Goal: Communication & Community: Answer question/provide support

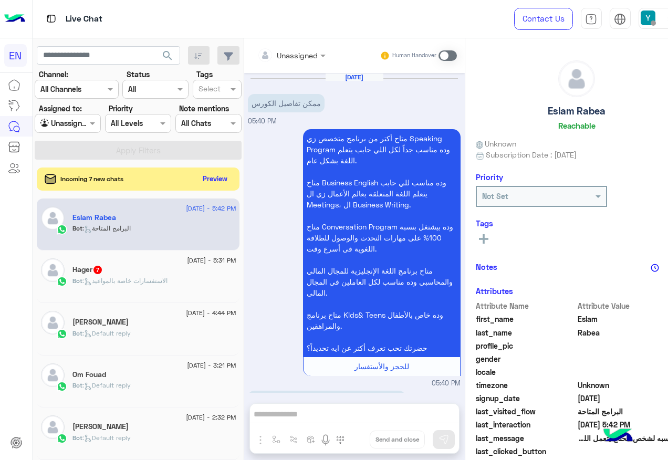
scroll to position [262, 0]
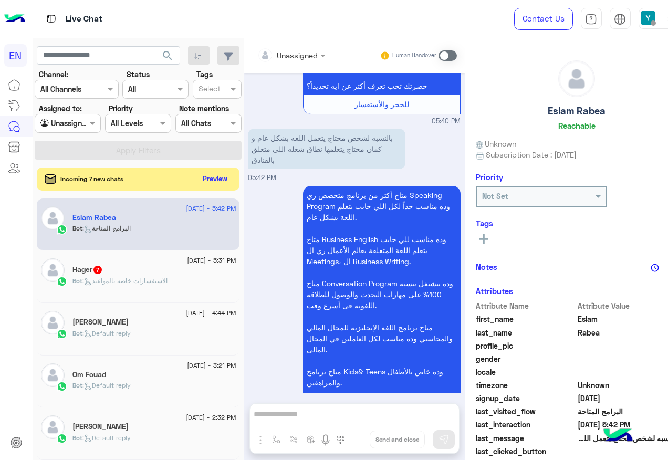
click at [274, 57] on input "text" at bounding box center [278, 55] width 43 height 11
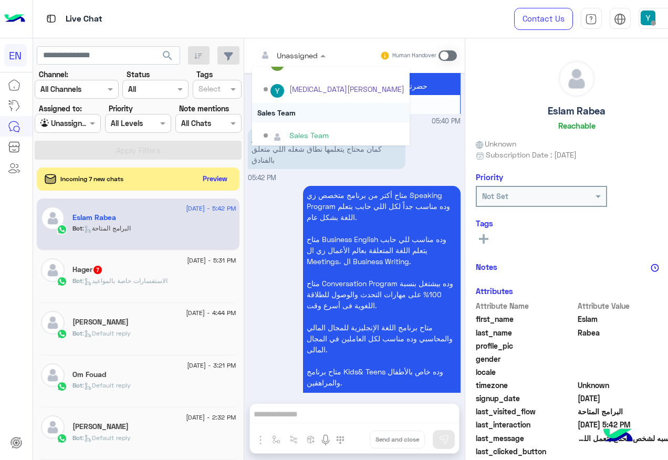
scroll to position [174, 0]
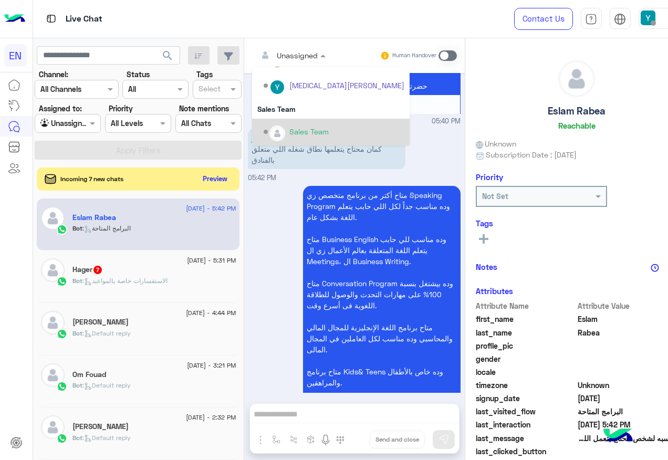
click at [283, 119] on div "Sales Team" at bounding box center [331, 132] width 158 height 27
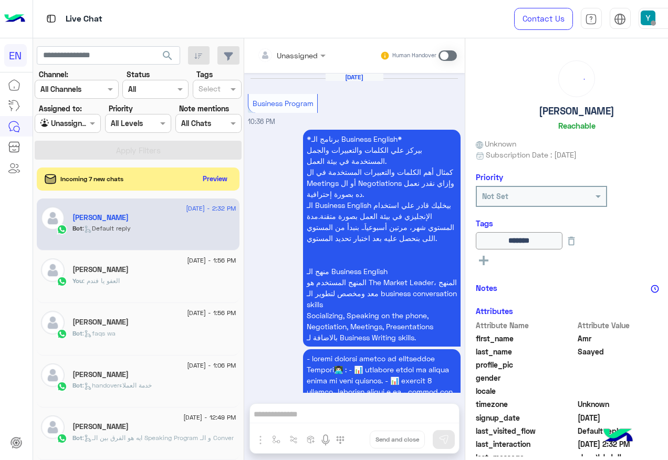
scroll to position [3997, 0]
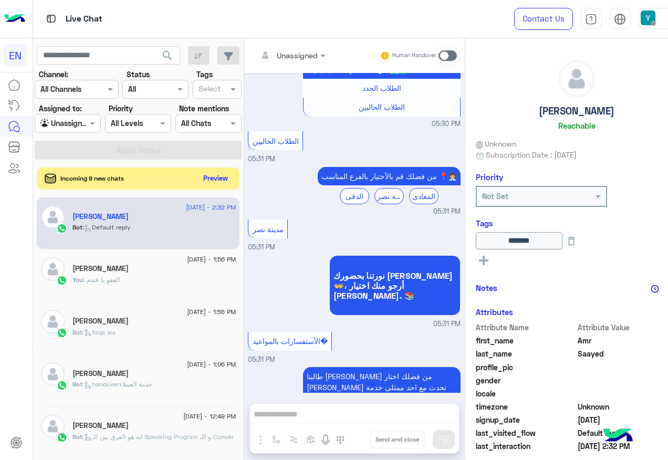
click at [199, 181] on button "Preview" at bounding box center [215, 178] width 33 height 14
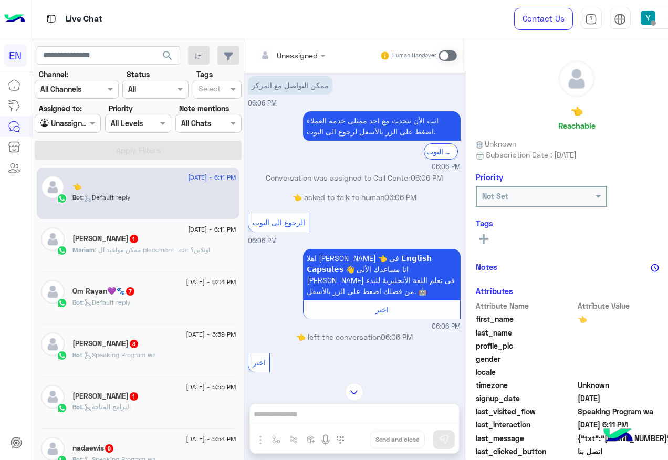
scroll to position [681, 0]
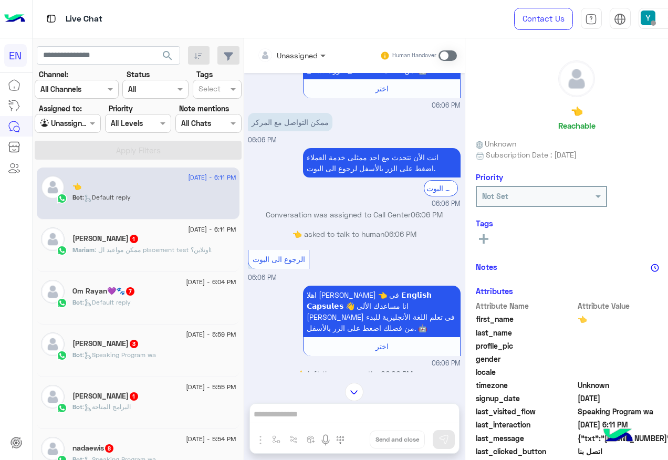
click at [318, 55] on span at bounding box center [324, 55] width 13 height 11
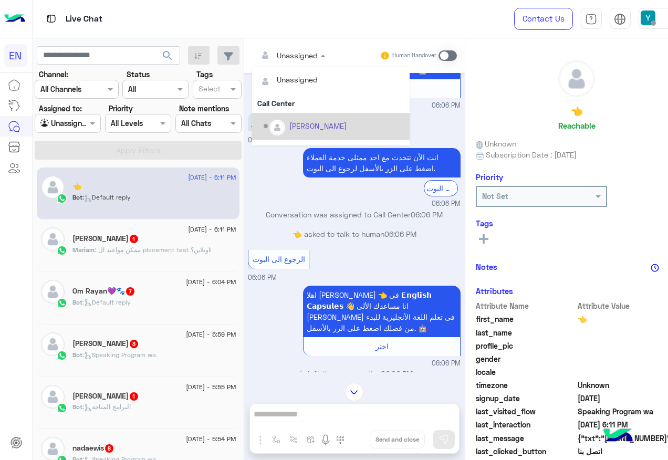
scroll to position [174, 0]
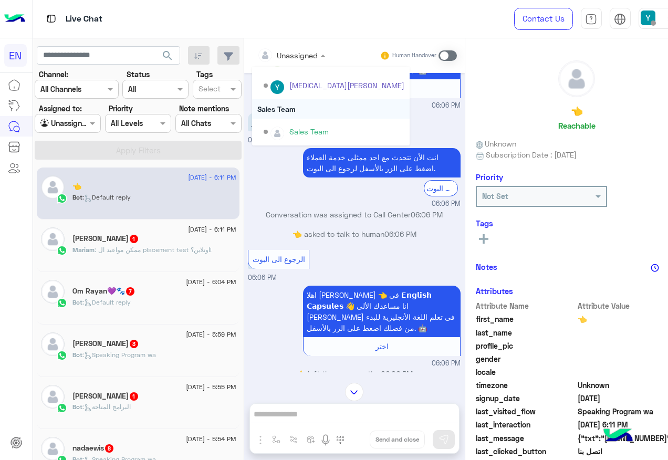
click at [298, 115] on div "Sales Team" at bounding box center [331, 108] width 158 height 19
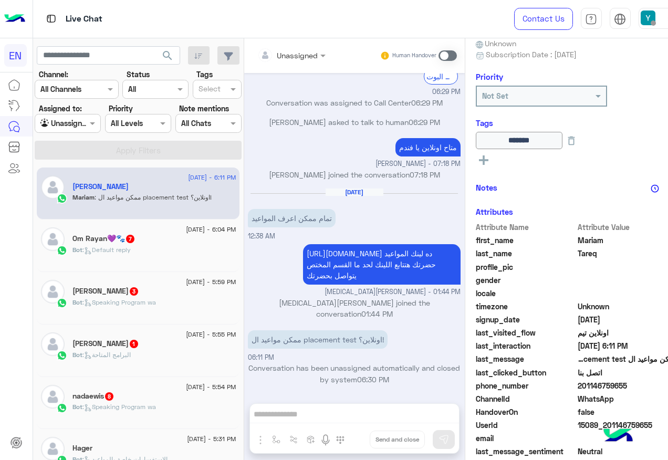
scroll to position [105, 0]
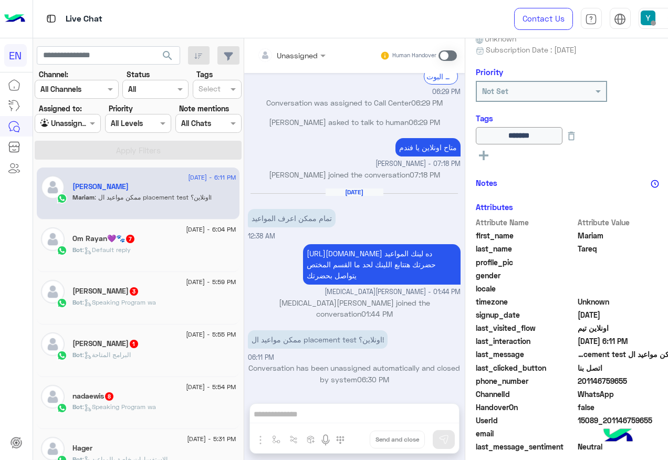
drag, startPoint x: 561, startPoint y: 380, endPoint x: 604, endPoint y: 385, distance: 42.8
click at [604, 385] on span "201146759655" at bounding box center [628, 381] width 100 height 11
copy span "01146759655"
click at [439, 54] on span at bounding box center [448, 55] width 18 height 11
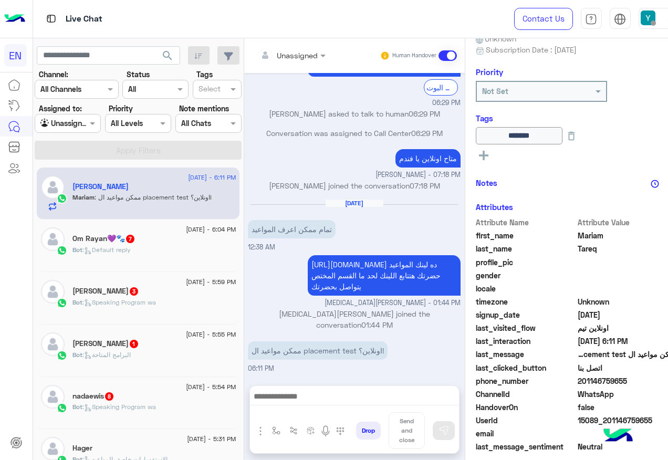
scroll to position [610, 0]
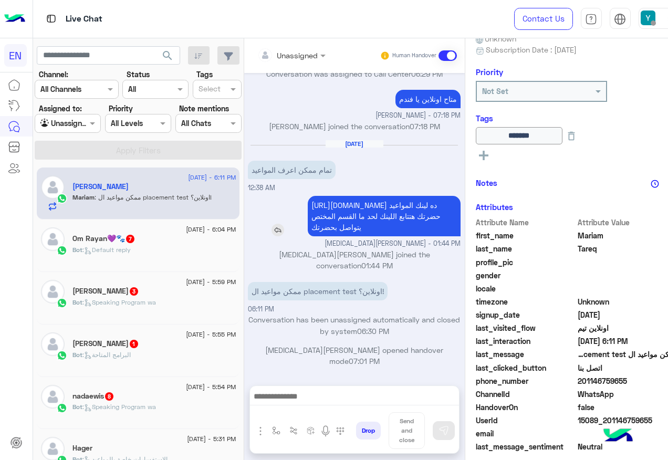
drag, startPoint x: 343, startPoint y: 251, endPoint x: 326, endPoint y: 248, distance: 16.5
click at [326, 232] on span "[URL][DOMAIN_NAME] ده لينك المواعيد حضرتك هتتابع اللينك لحد ما القسم المختص يتو…" at bounding box center [376, 216] width 129 height 31
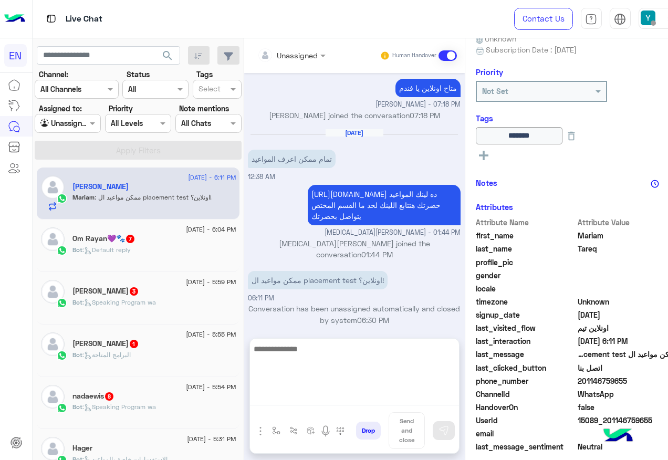
click at [332, 394] on textarea at bounding box center [354, 374] width 209 height 63
click at [294, 398] on textarea "****" at bounding box center [354, 374] width 209 height 63
type textarea "**********"
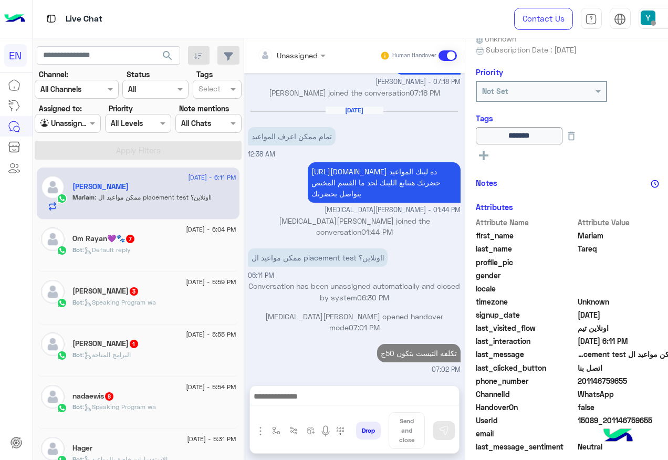
scroll to position [643, 0]
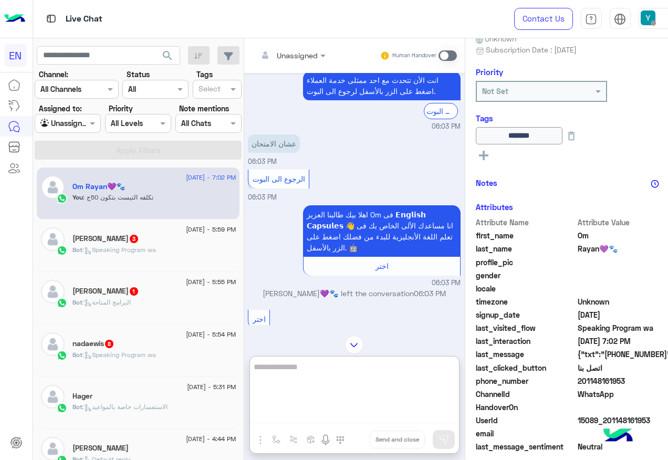
scroll to position [254, 0]
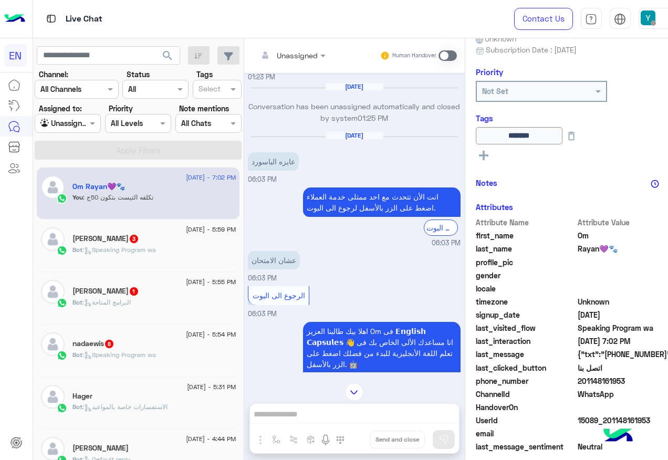
drag, startPoint x: 561, startPoint y: 380, endPoint x: 608, endPoint y: 381, distance: 47.8
click at [608, 381] on span "201148161953" at bounding box center [628, 381] width 100 height 11
copy span "01148161953"
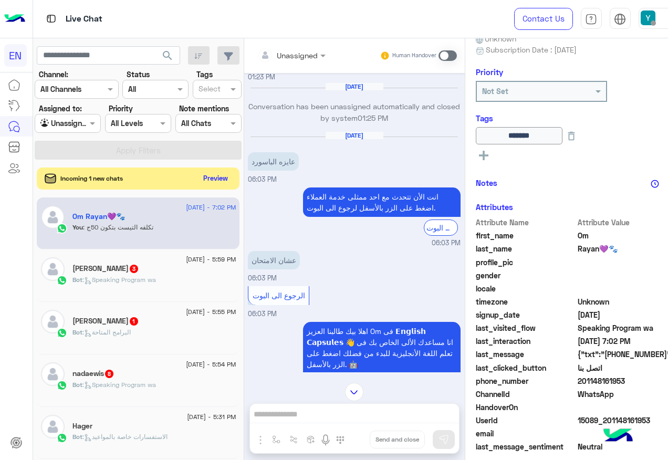
click at [199, 181] on button "Preview" at bounding box center [215, 178] width 33 height 14
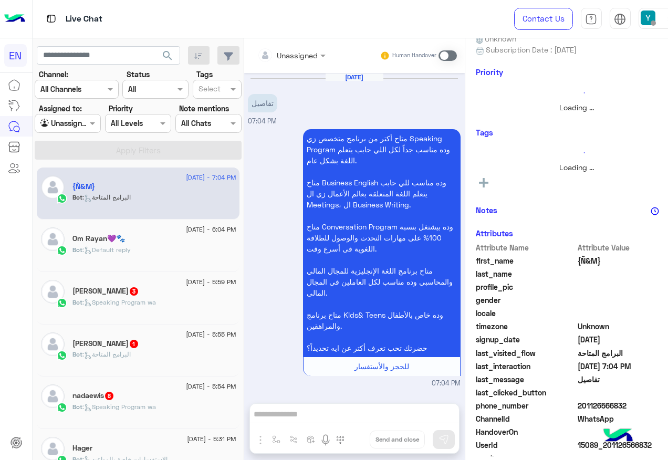
scroll to position [104, 0]
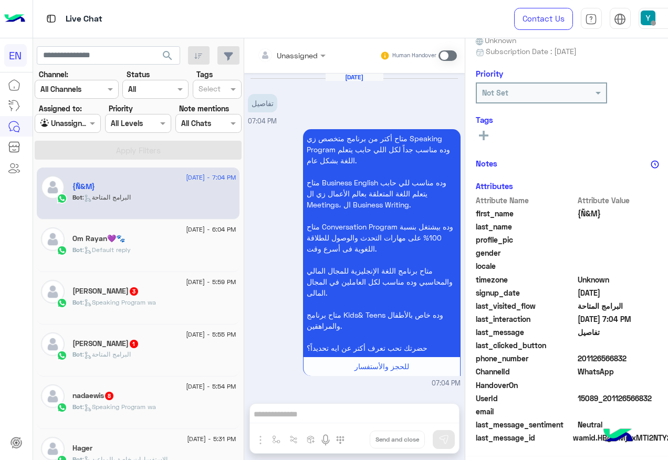
click at [280, 59] on div at bounding box center [291, 55] width 79 height 12
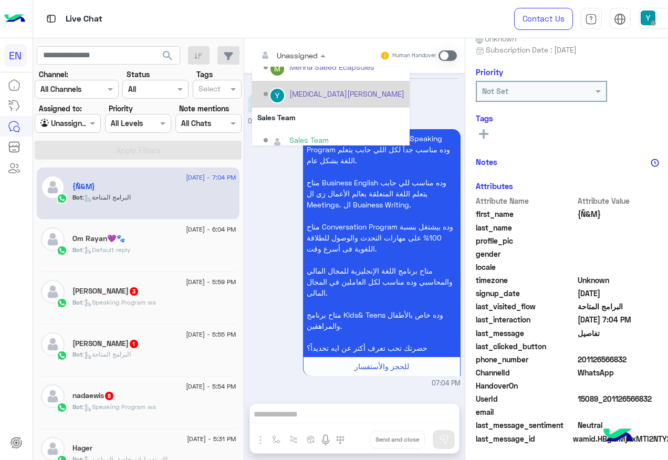
scroll to position [174, 0]
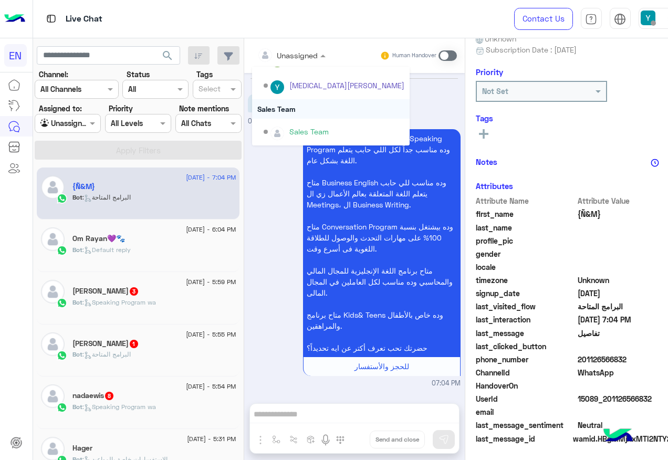
click at [284, 106] on div "Sales Team" at bounding box center [331, 108] width 158 height 19
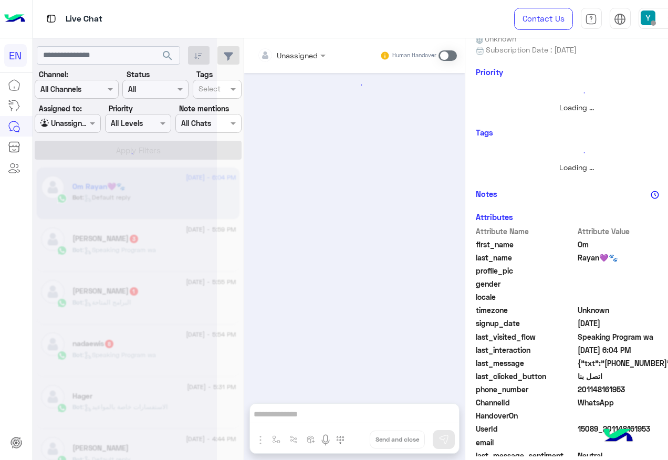
scroll to position [1258, 0]
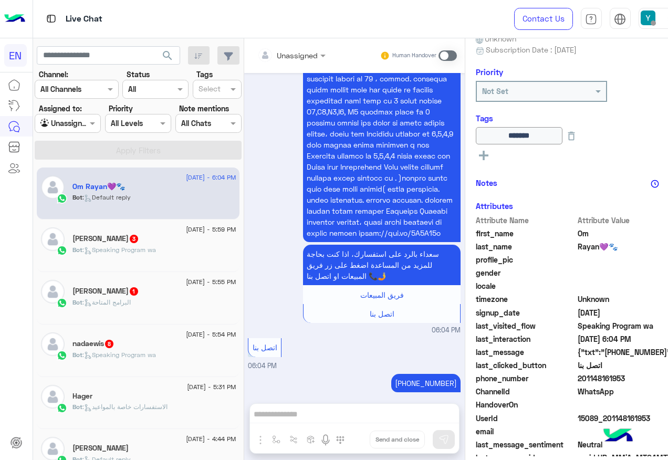
click at [167, 234] on div "[PERSON_NAME] 3" at bounding box center [154, 239] width 163 height 11
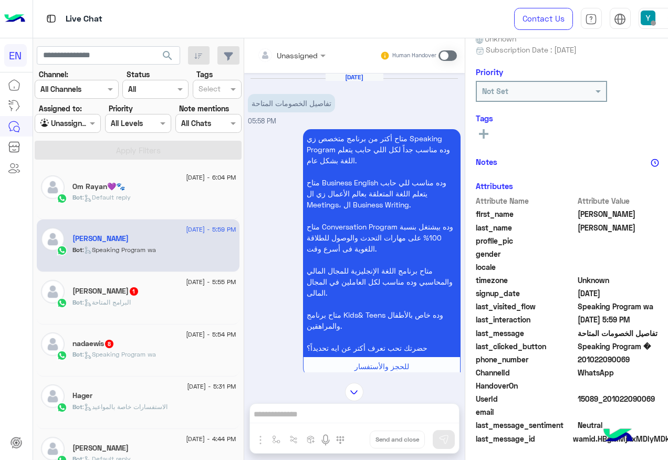
click at [269, 65] on div "Unassigned Human Handover" at bounding box center [354, 55] width 221 height 35
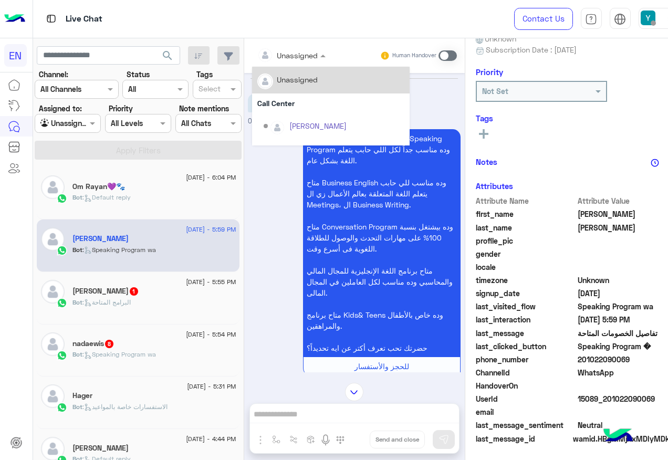
click at [292, 56] on div at bounding box center [291, 55] width 79 height 12
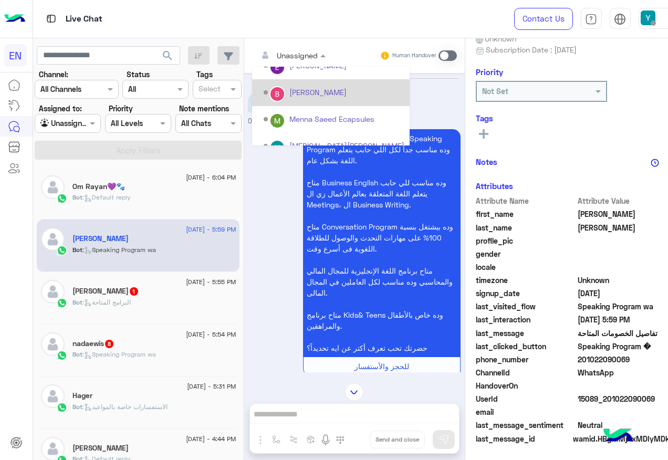
scroll to position [174, 0]
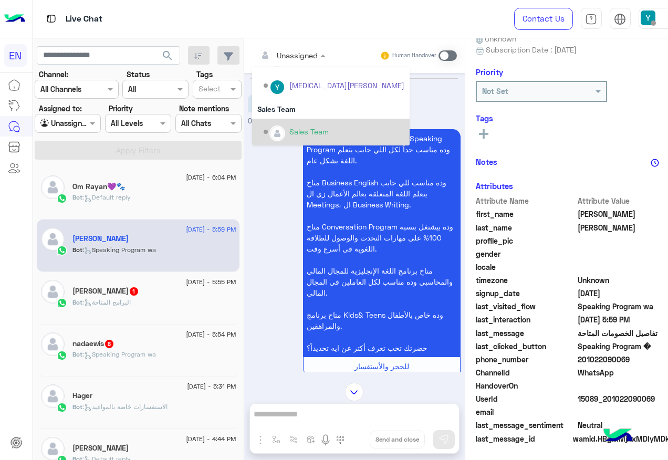
click at [292, 120] on div "Sales Team" at bounding box center [331, 132] width 158 height 27
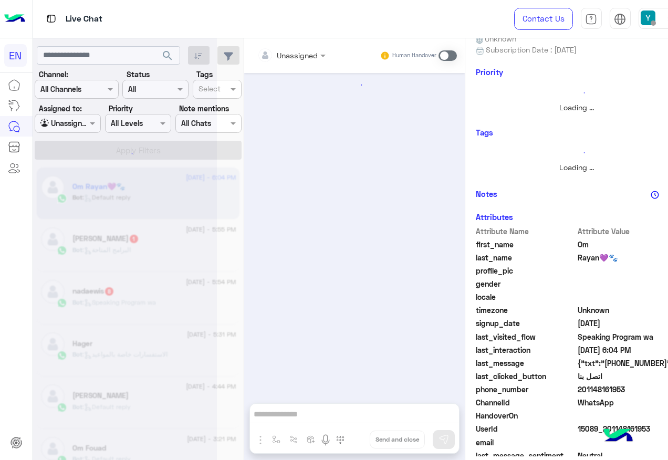
scroll to position [105, 0]
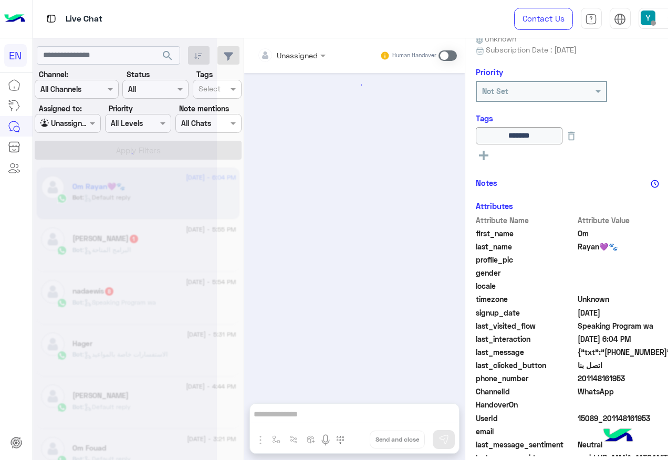
click at [137, 239] on div at bounding box center [125, 234] width 184 height 460
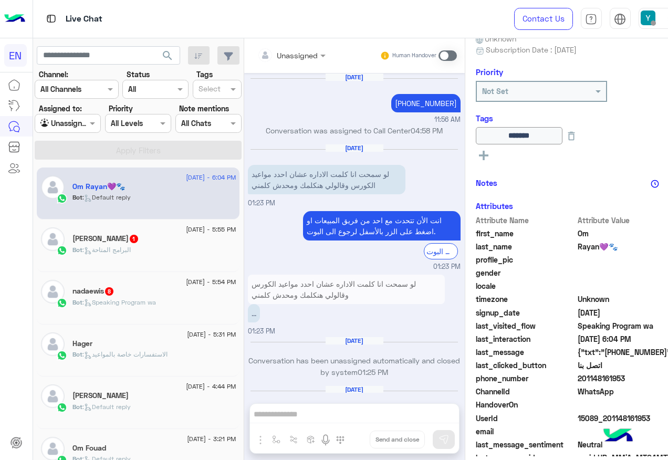
scroll to position [1258, 0]
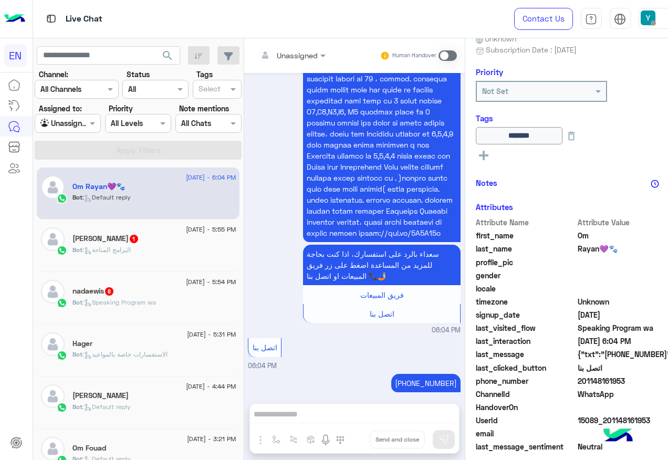
click at [171, 235] on div "Shams Abu El-Khair 1" at bounding box center [154, 239] width 163 height 11
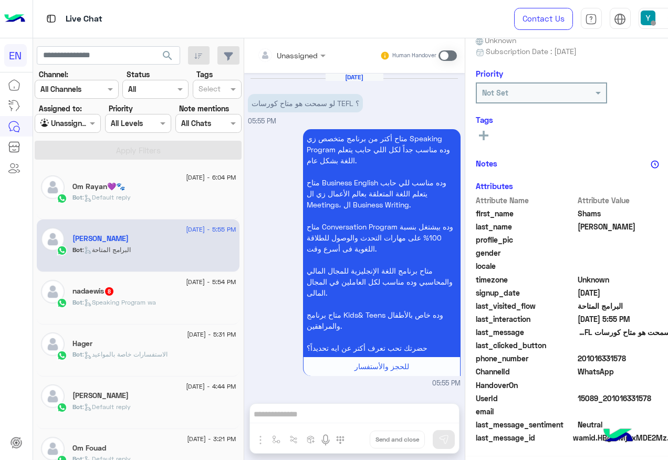
scroll to position [104, 0]
click at [269, 63] on div "Unassigned" at bounding box center [287, 55] width 61 height 21
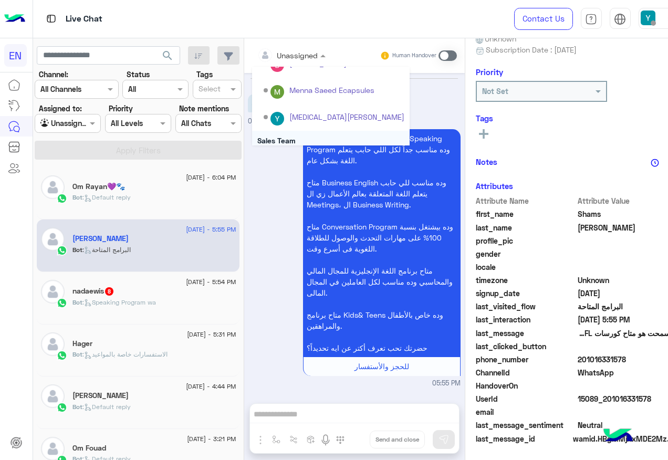
scroll to position [174, 0]
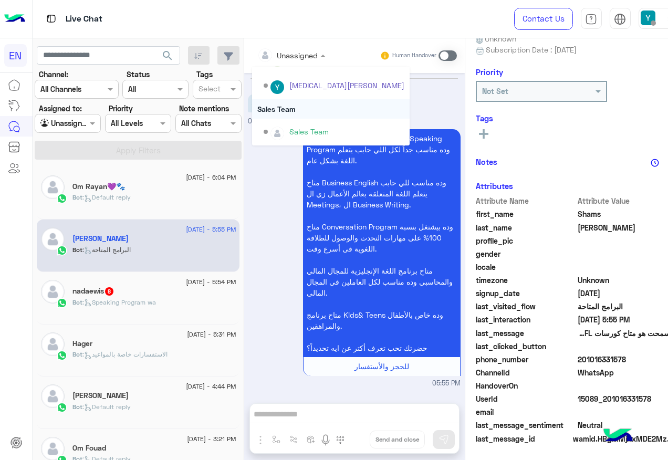
click at [273, 106] on div "Sales Team" at bounding box center [331, 108] width 158 height 19
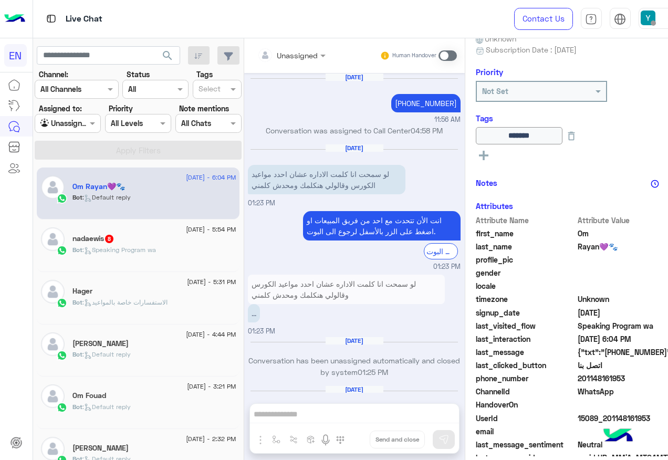
scroll to position [1258, 0]
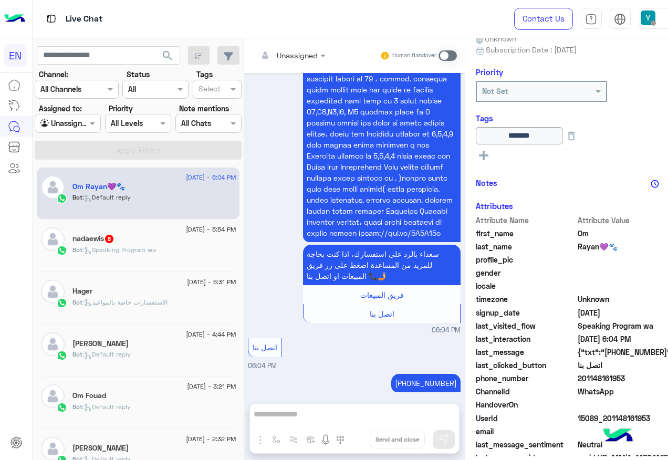
click at [125, 242] on div "nadaewis 8" at bounding box center [154, 239] width 163 height 11
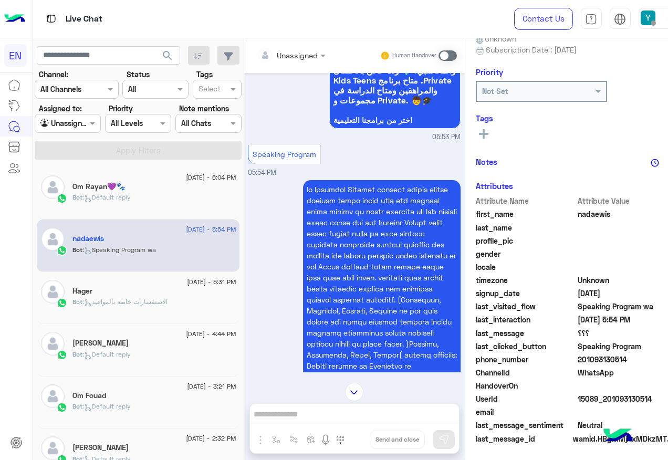
scroll to position [789, 0]
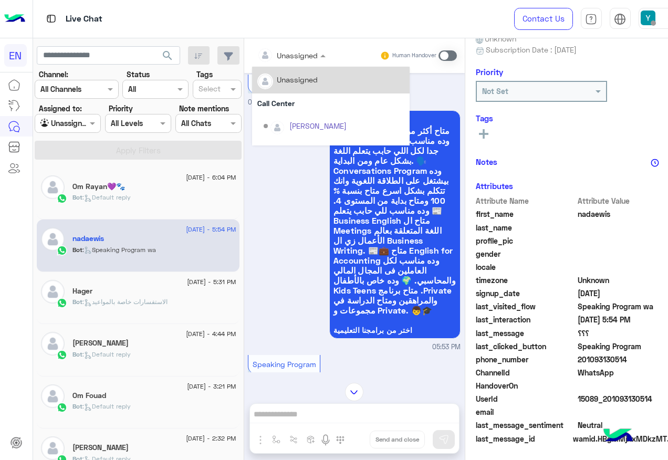
click at [264, 55] on input "text" at bounding box center [278, 55] width 43 height 11
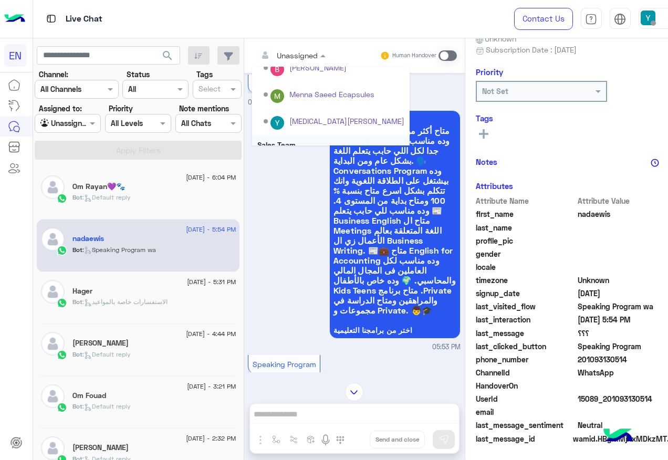
scroll to position [174, 0]
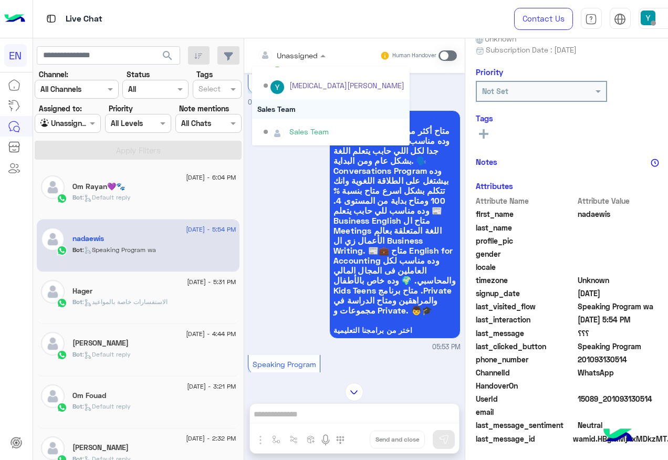
click at [283, 115] on div "Sales Team" at bounding box center [331, 108] width 158 height 19
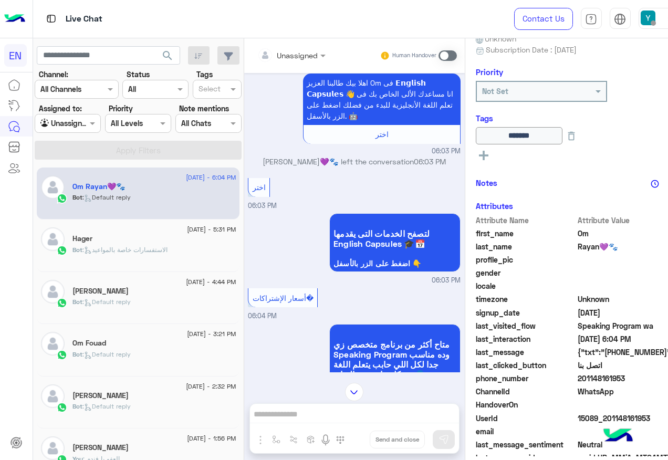
scroll to position [418, 0]
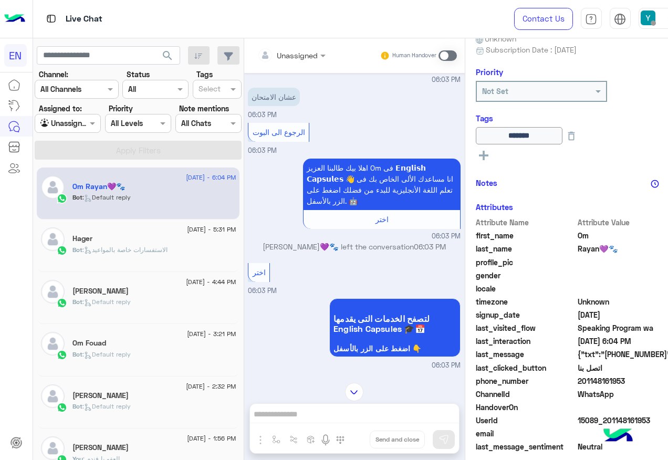
click at [274, 53] on input "text" at bounding box center [278, 55] width 43 height 11
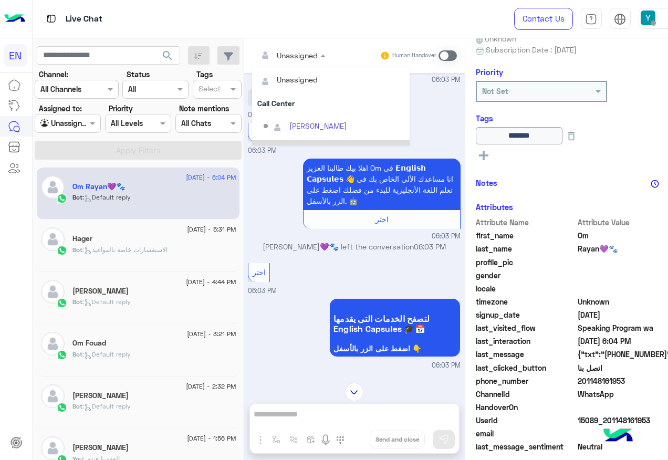
scroll to position [0, 0]
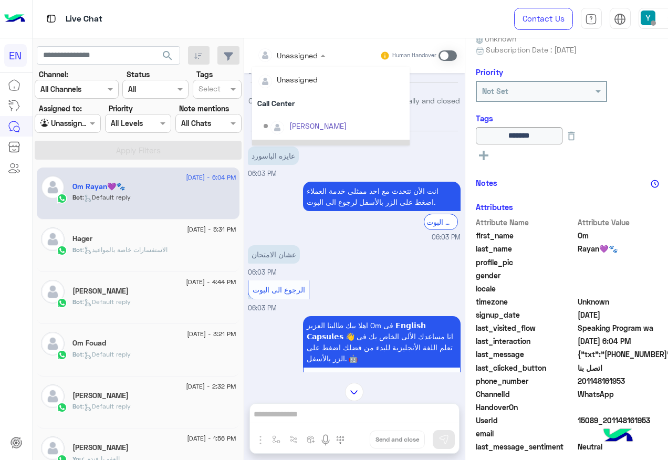
click at [308, 261] on div "عشان الامتحان 06:03 PM" at bounding box center [354, 260] width 213 height 35
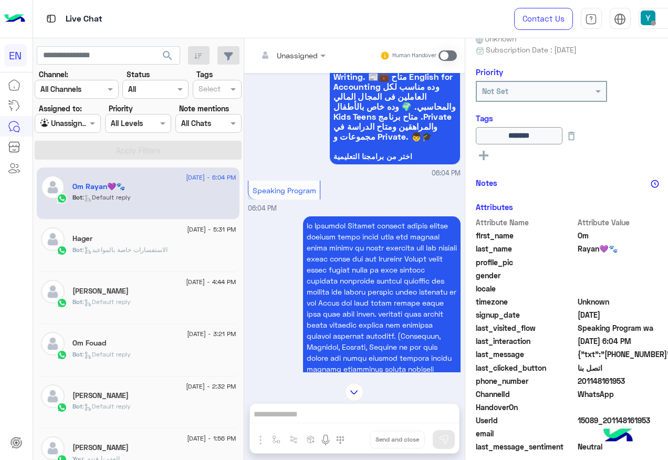
drag, startPoint x: 75, startPoint y: 109, endPoint x: 78, endPoint y: 127, distance: 18.2
click at [74, 112] on label "Assigned to:" at bounding box center [60, 108] width 43 height 11
click at [78, 127] on div at bounding box center [67, 123] width 65 height 12
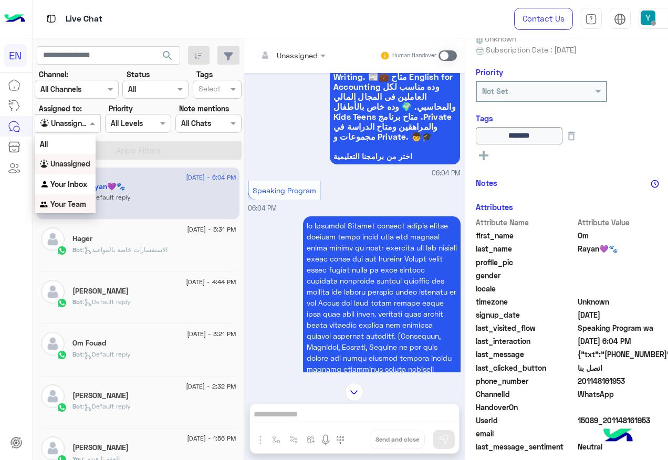
click at [65, 194] on div "Your Team" at bounding box center [65, 204] width 61 height 20
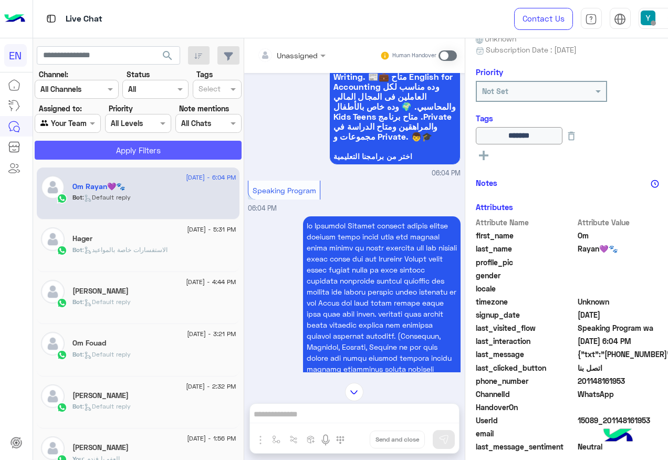
click at [77, 158] on button "Apply Filters" at bounding box center [138, 150] width 207 height 19
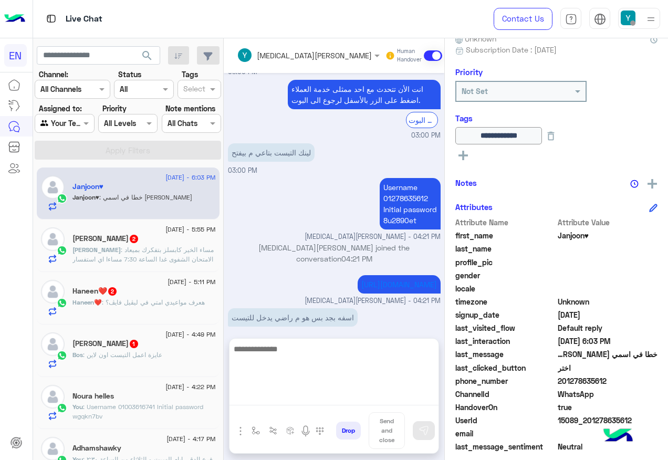
click at [293, 391] on textarea at bounding box center [334, 374] width 209 height 63
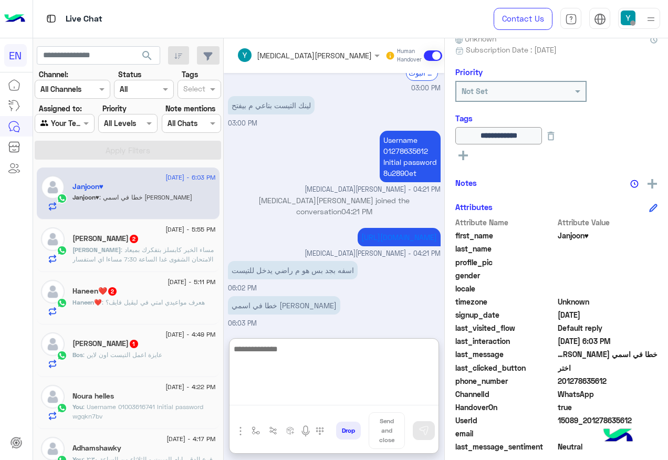
click at [330, 353] on textarea at bounding box center [334, 374] width 209 height 63
type textarea "*"
type textarea "**********"
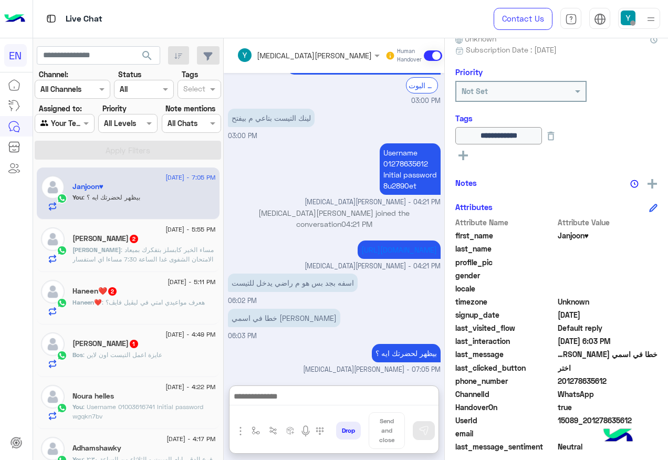
click at [130, 337] on div "[DATE] - 4:49 PM" at bounding box center [144, 336] width 143 height 7
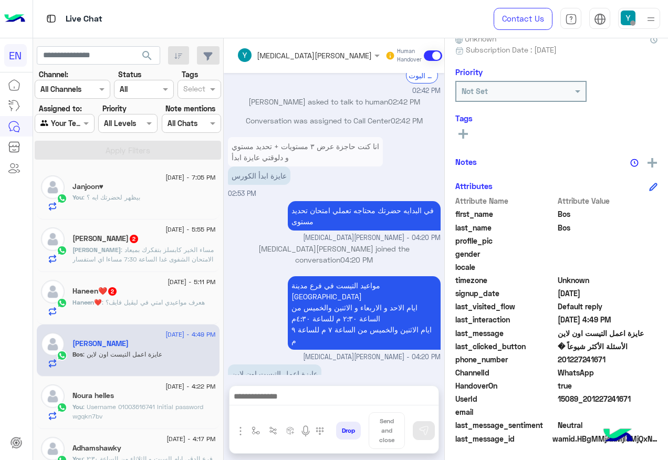
drag, startPoint x: 561, startPoint y: 358, endPoint x: 658, endPoint y: 357, distance: 97.7
click at [658, 357] on div "Bos Bos Reachable Unknown Subscription Date : [DATE] Priority Not Set Tags See …" at bounding box center [556, 247] width 223 height 418
copy span "01227241671"
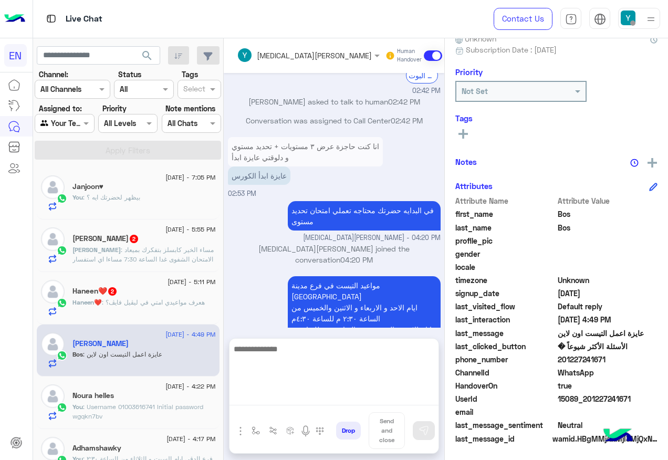
click at [331, 394] on textarea at bounding box center [334, 374] width 209 height 63
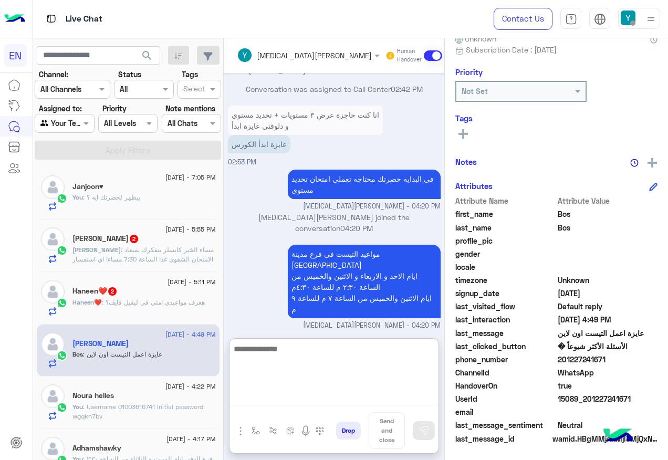
scroll to position [675, 0]
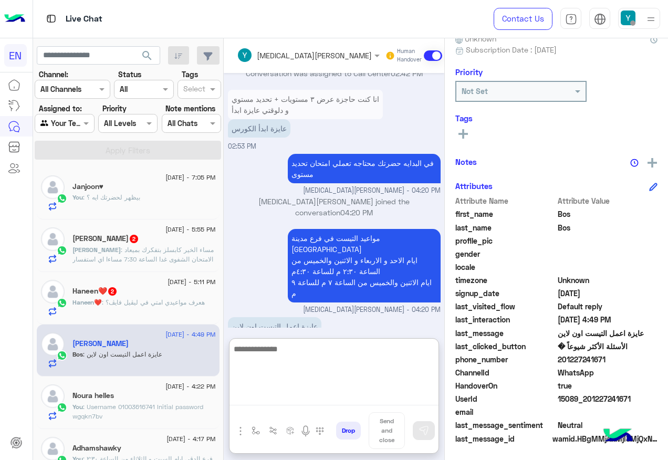
click at [317, 344] on textarea at bounding box center [334, 374] width 209 height 63
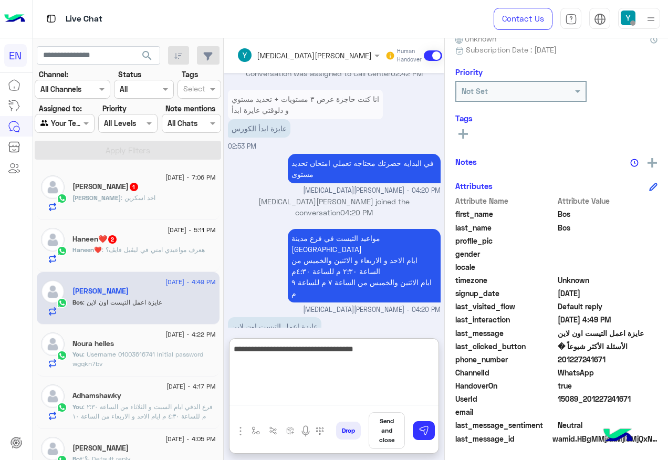
type textarea "**********"
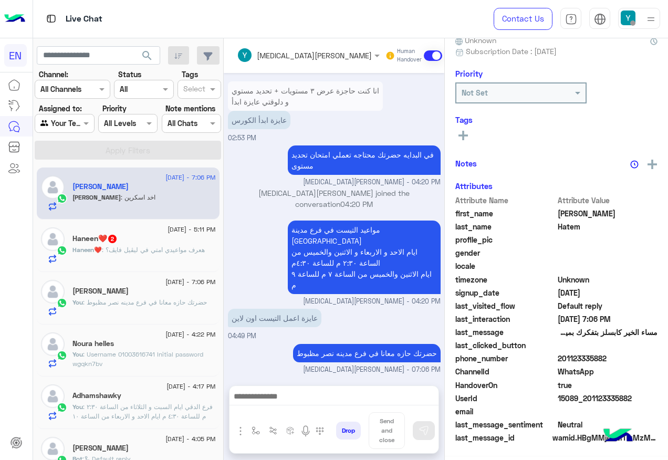
scroll to position [661, 0]
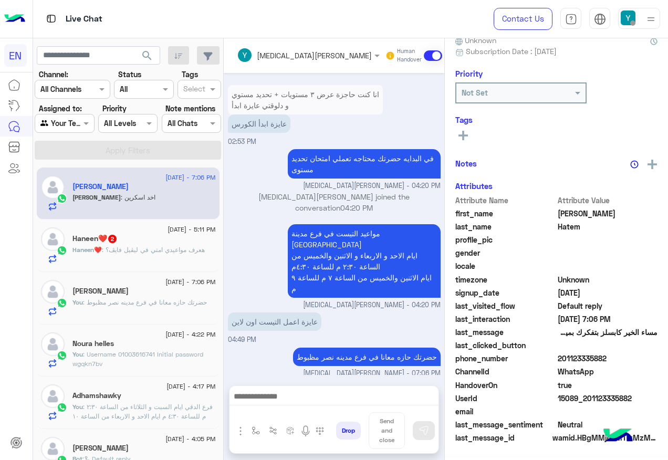
click at [154, 200] on div "[PERSON_NAME] : اخد اسكرين" at bounding box center [144, 202] width 143 height 18
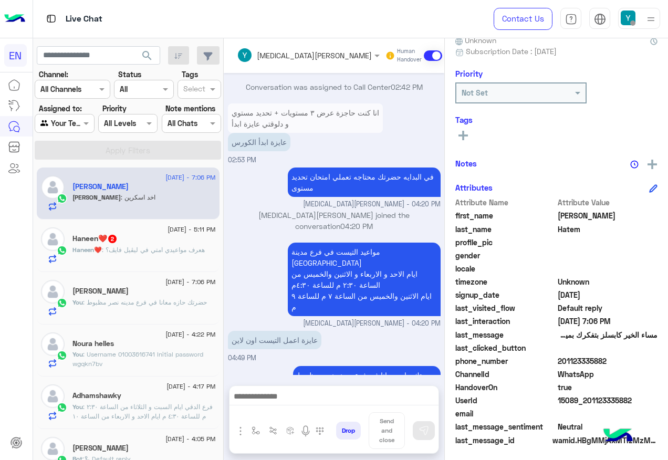
scroll to position [105, 0]
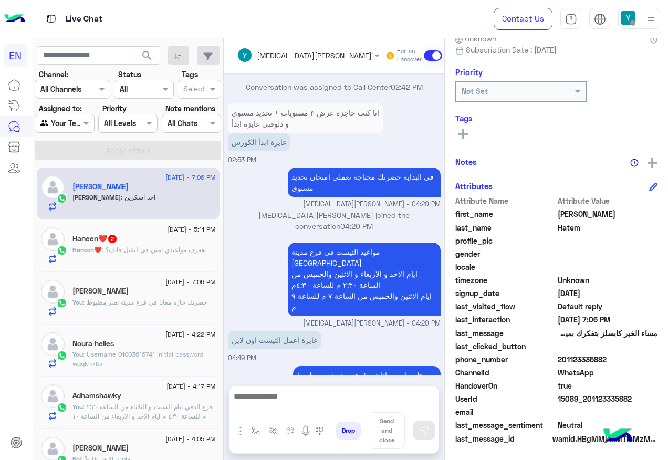
click at [155, 235] on div "[PERSON_NAME]❤️ 2" at bounding box center [144, 239] width 143 height 11
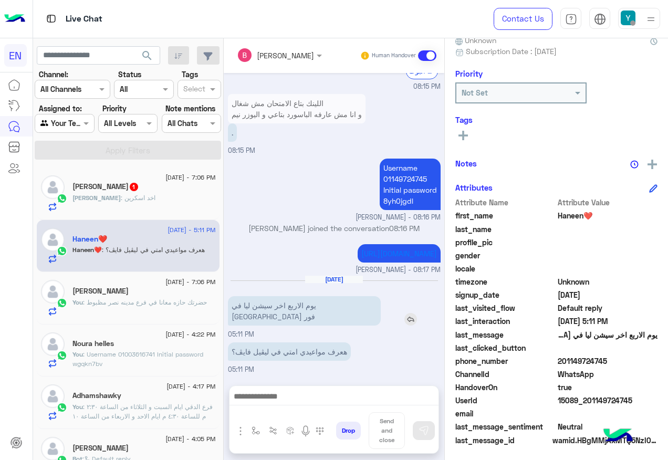
scroll to position [105, 0]
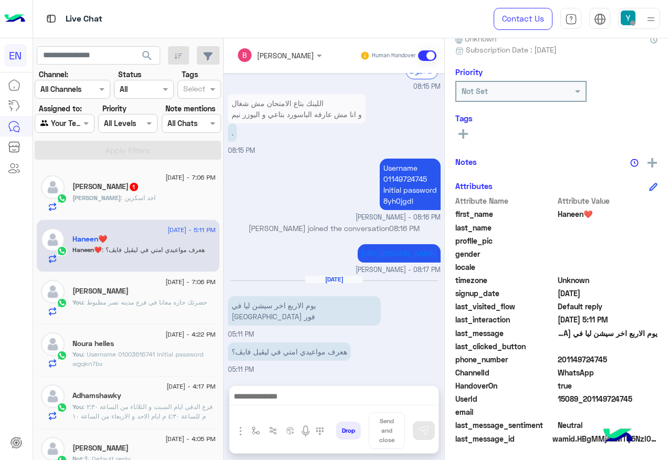
click at [356, 389] on div at bounding box center [334, 399] width 209 height 26
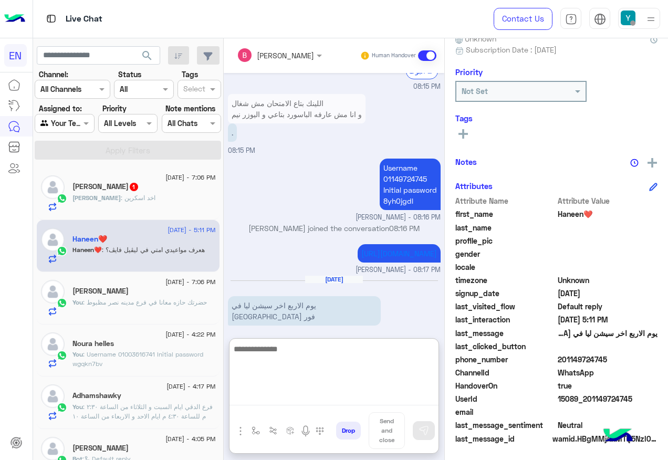
click at [314, 392] on textarea at bounding box center [334, 374] width 209 height 63
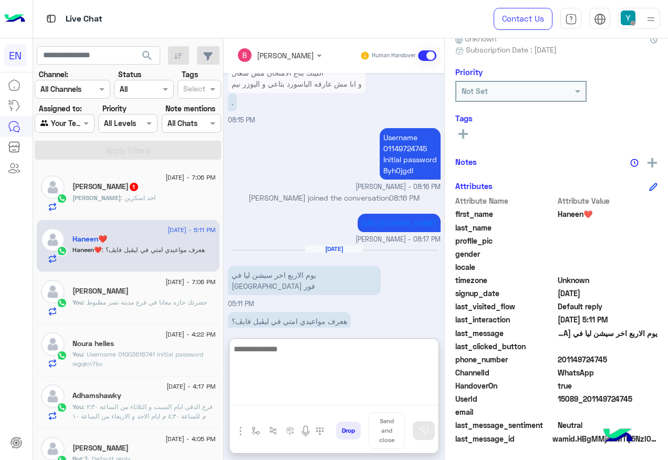
scroll to position [749, 0]
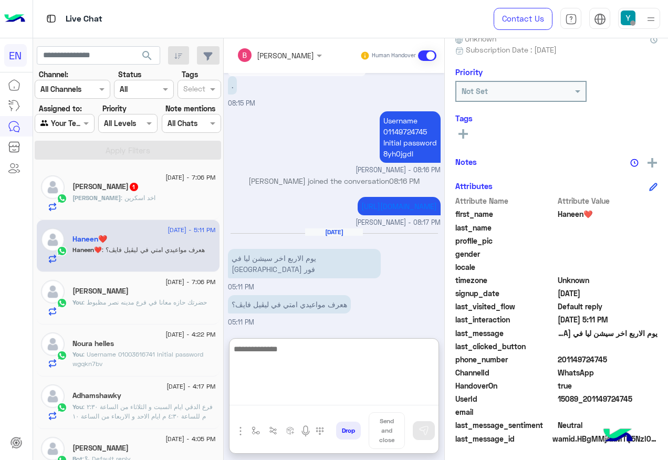
click at [304, 359] on textarea at bounding box center [334, 374] width 209 height 63
type textarea "**********"
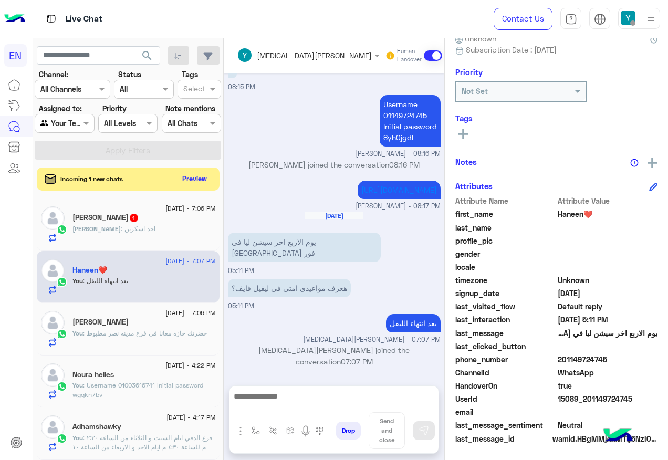
scroll to position [754, 0]
